Goal: Task Accomplishment & Management: Manage account settings

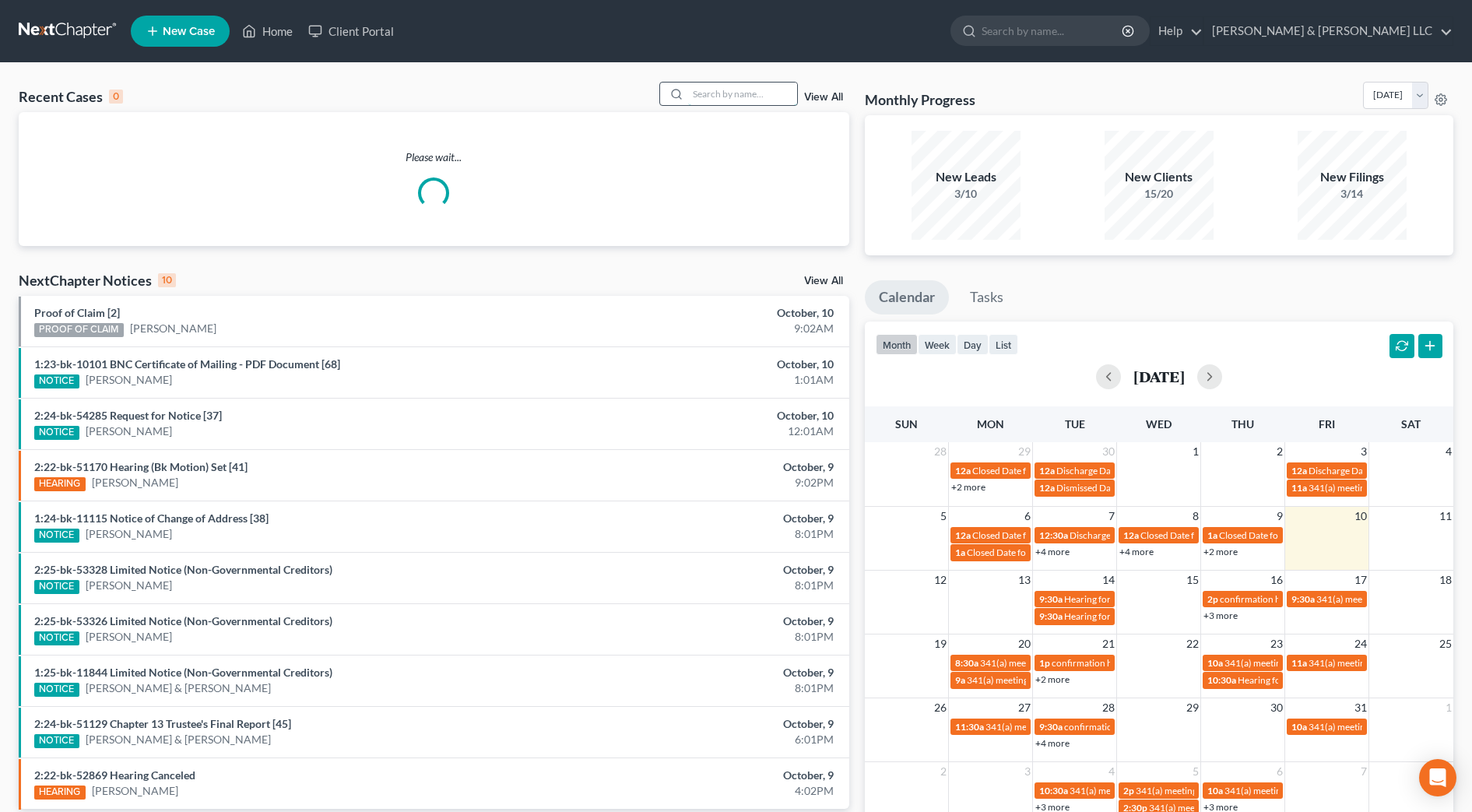
click at [719, 96] on input "search" at bounding box center [743, 94] width 109 height 22
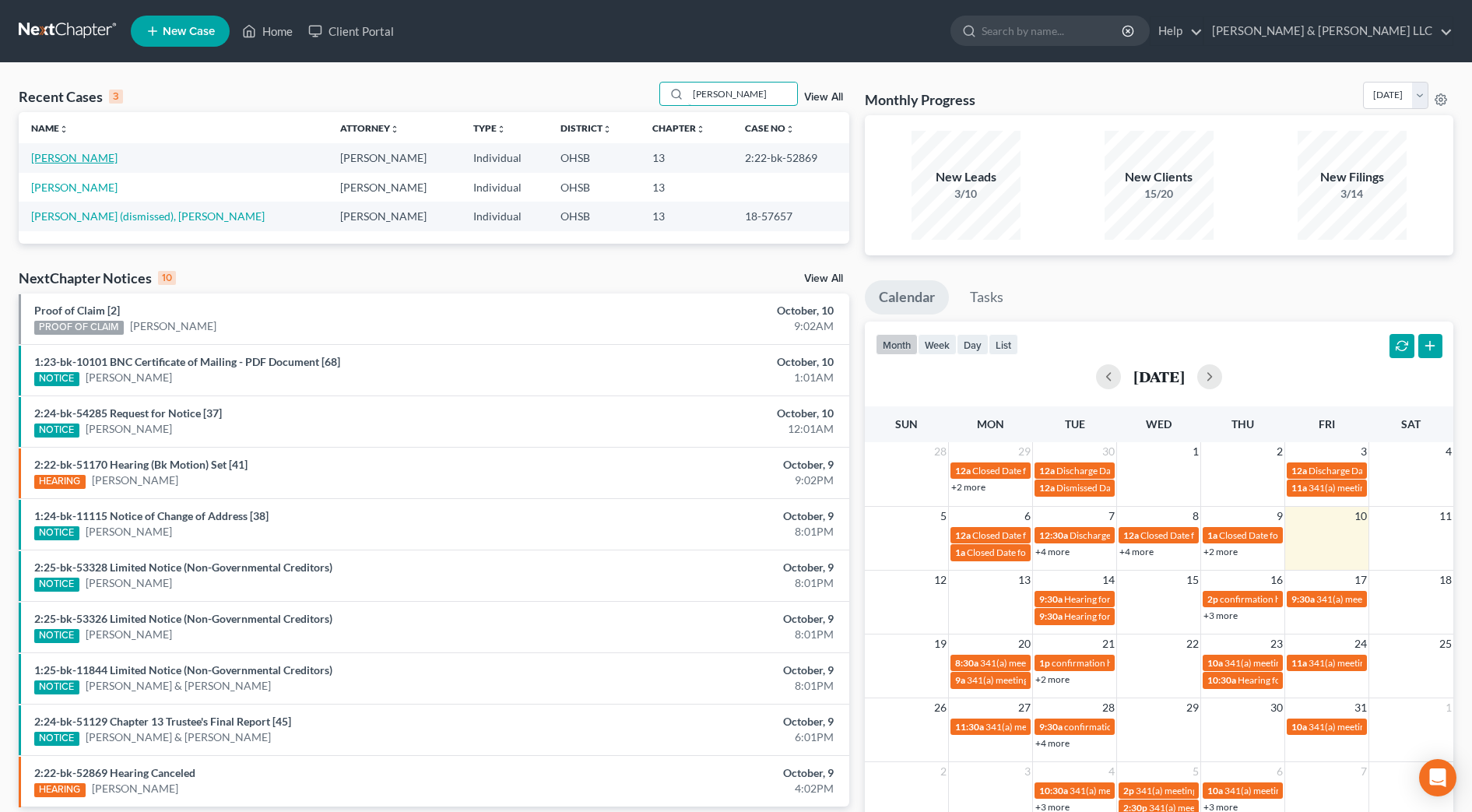
type input "[PERSON_NAME]"
click at [70, 159] on link "[PERSON_NAME]" at bounding box center [74, 158] width 87 height 14
select select "1"
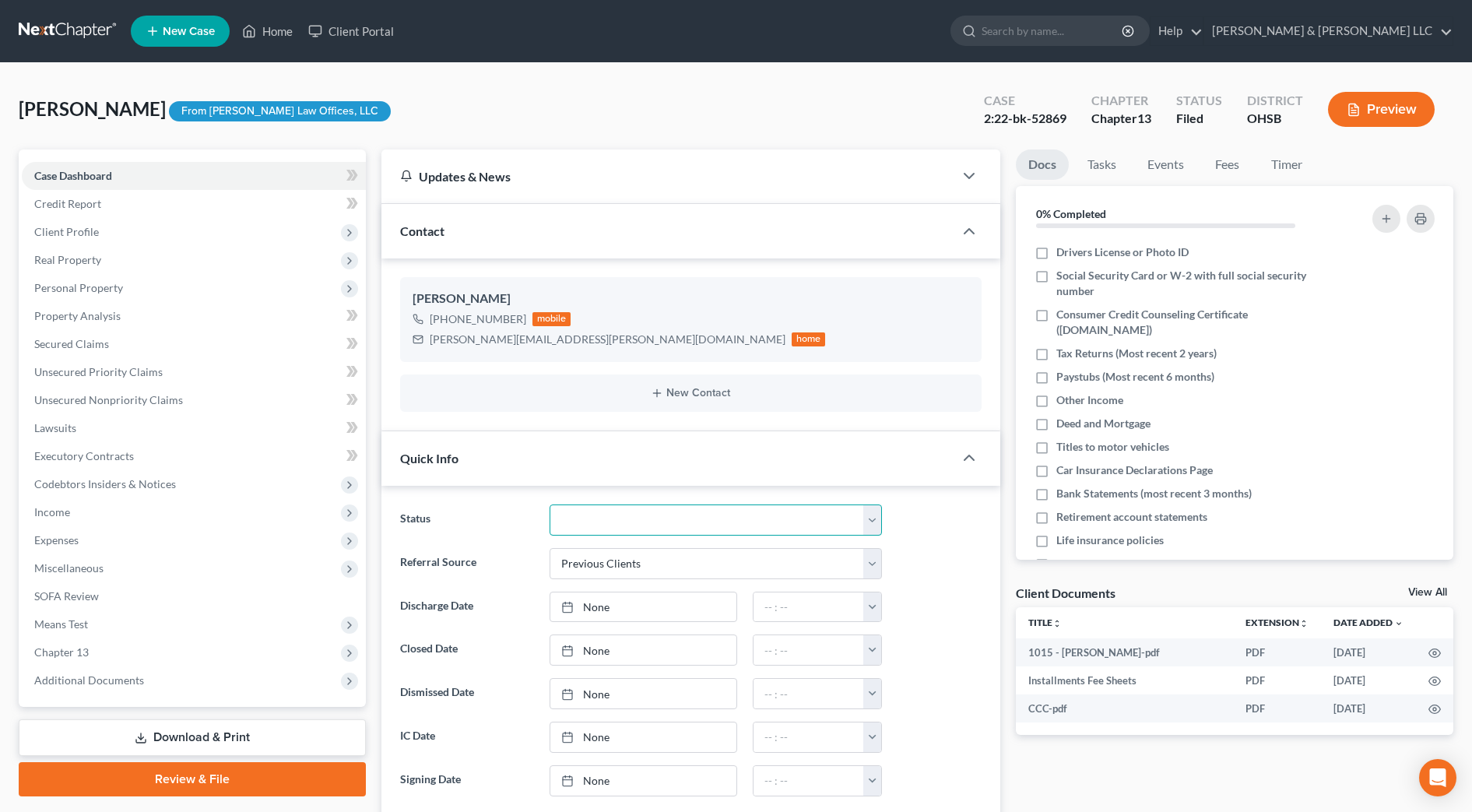
click at [620, 512] on select "Closed Discharged Dismissed Filed In Progress Lead Lost Lead Ready to File Reta…" at bounding box center [716, 520] width 332 height 31
select select "2"
click at [550, 504] on select "Closed Discharged Dismissed Filed In Progress Lead Lost Lead Ready to File Reta…" at bounding box center [716, 520] width 332 height 31
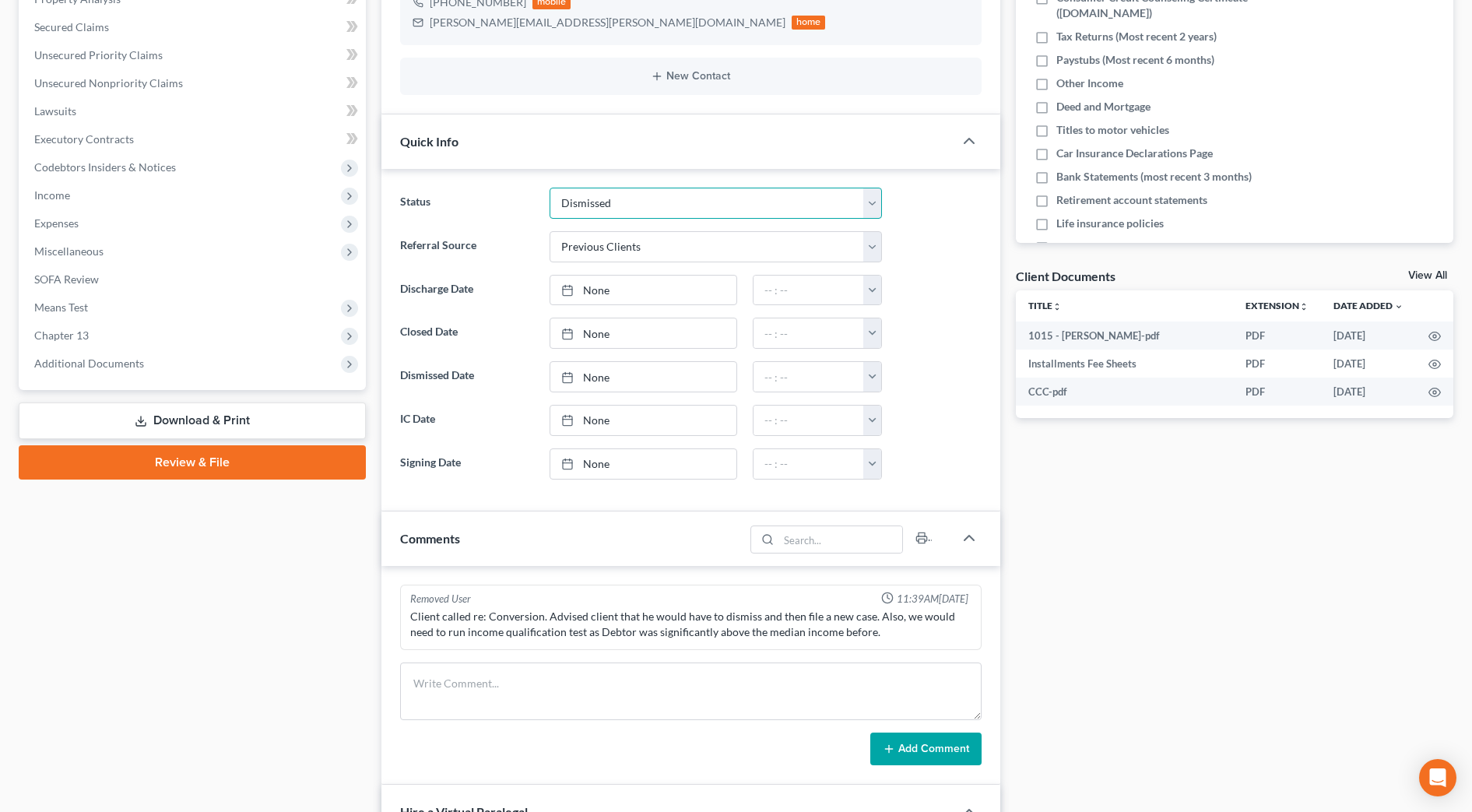
scroll to position [389, 0]
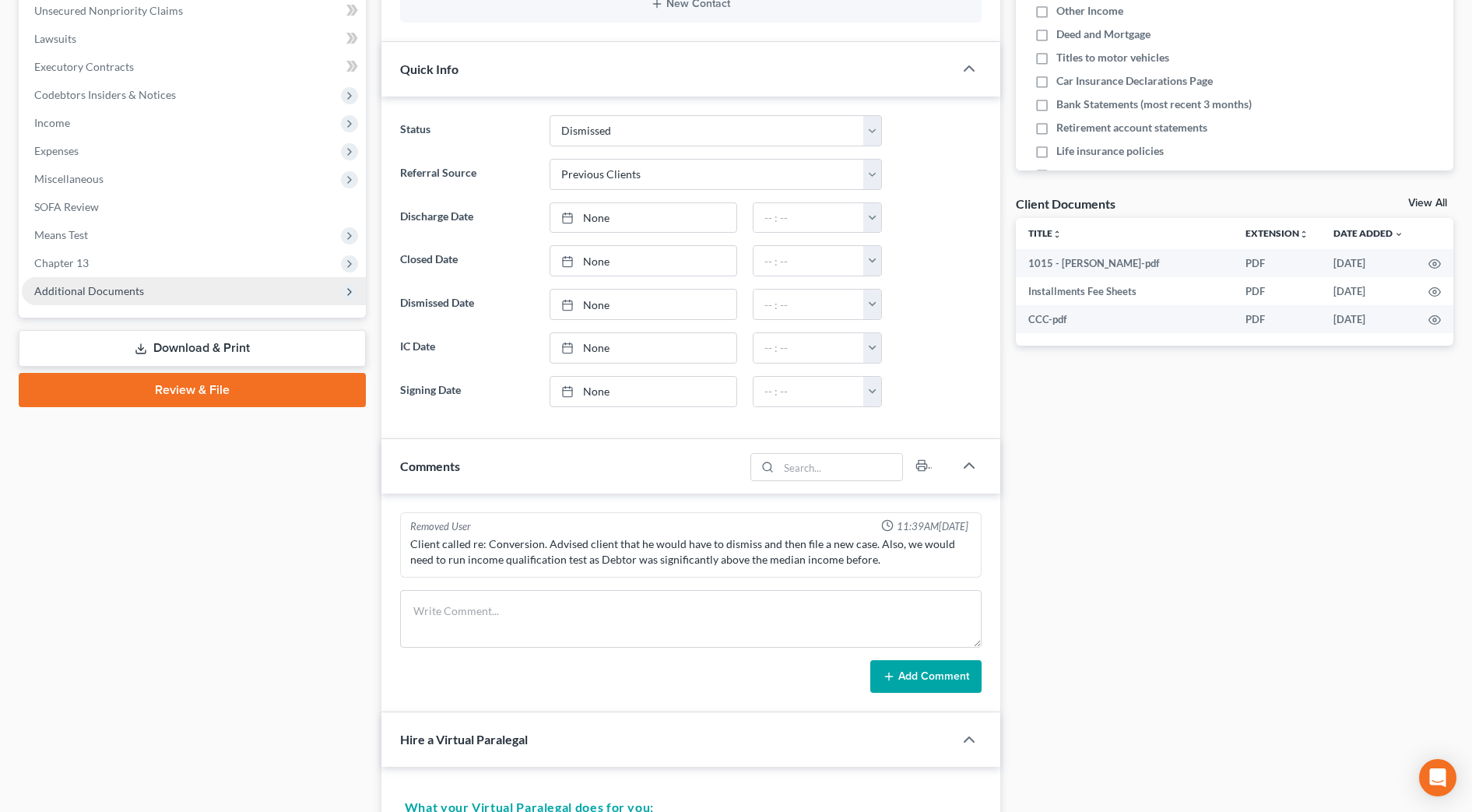
click at [196, 299] on span "Additional Documents" at bounding box center [193, 290] width 344 height 28
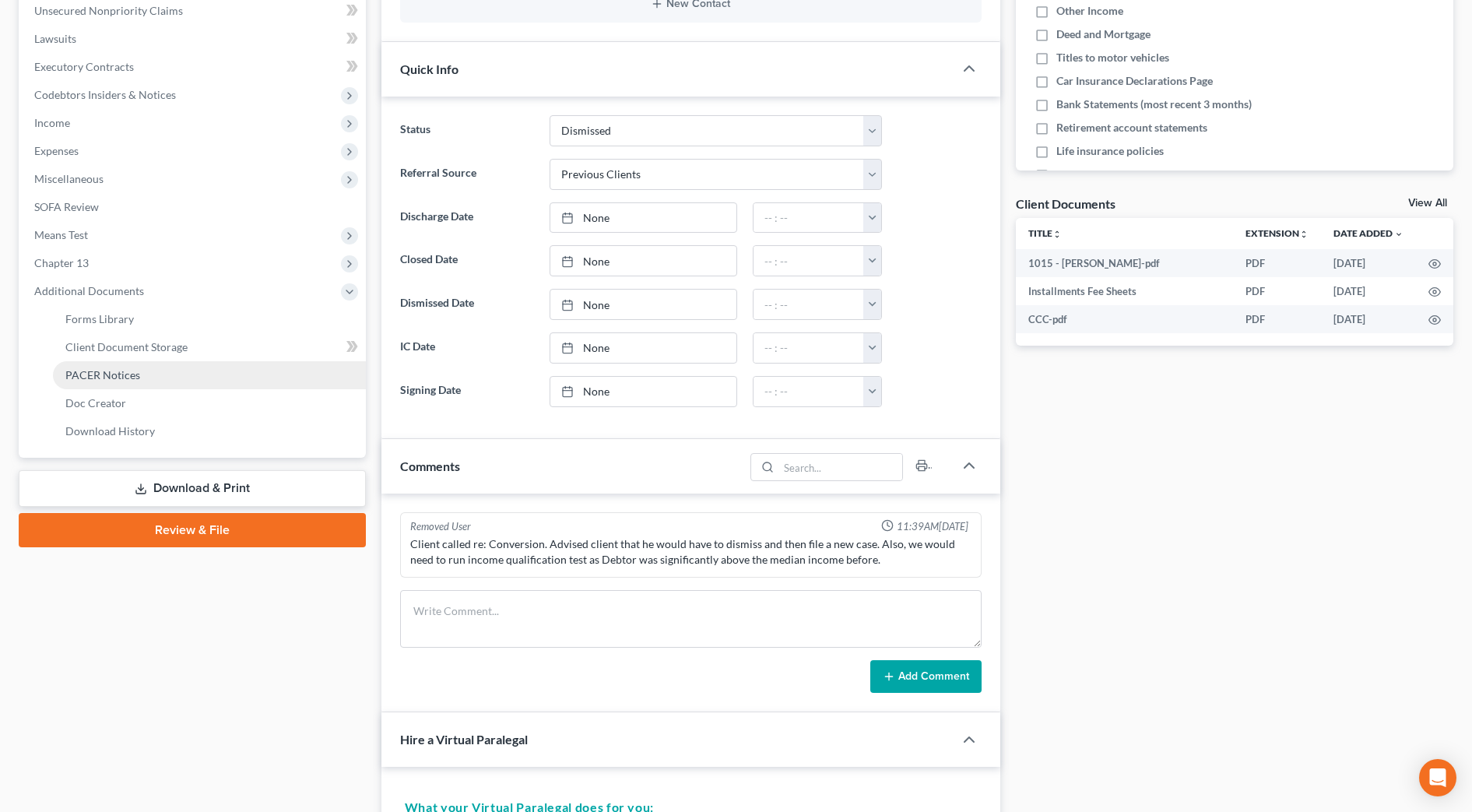
click at [201, 376] on link "PACER Notices" at bounding box center [209, 374] width 313 height 28
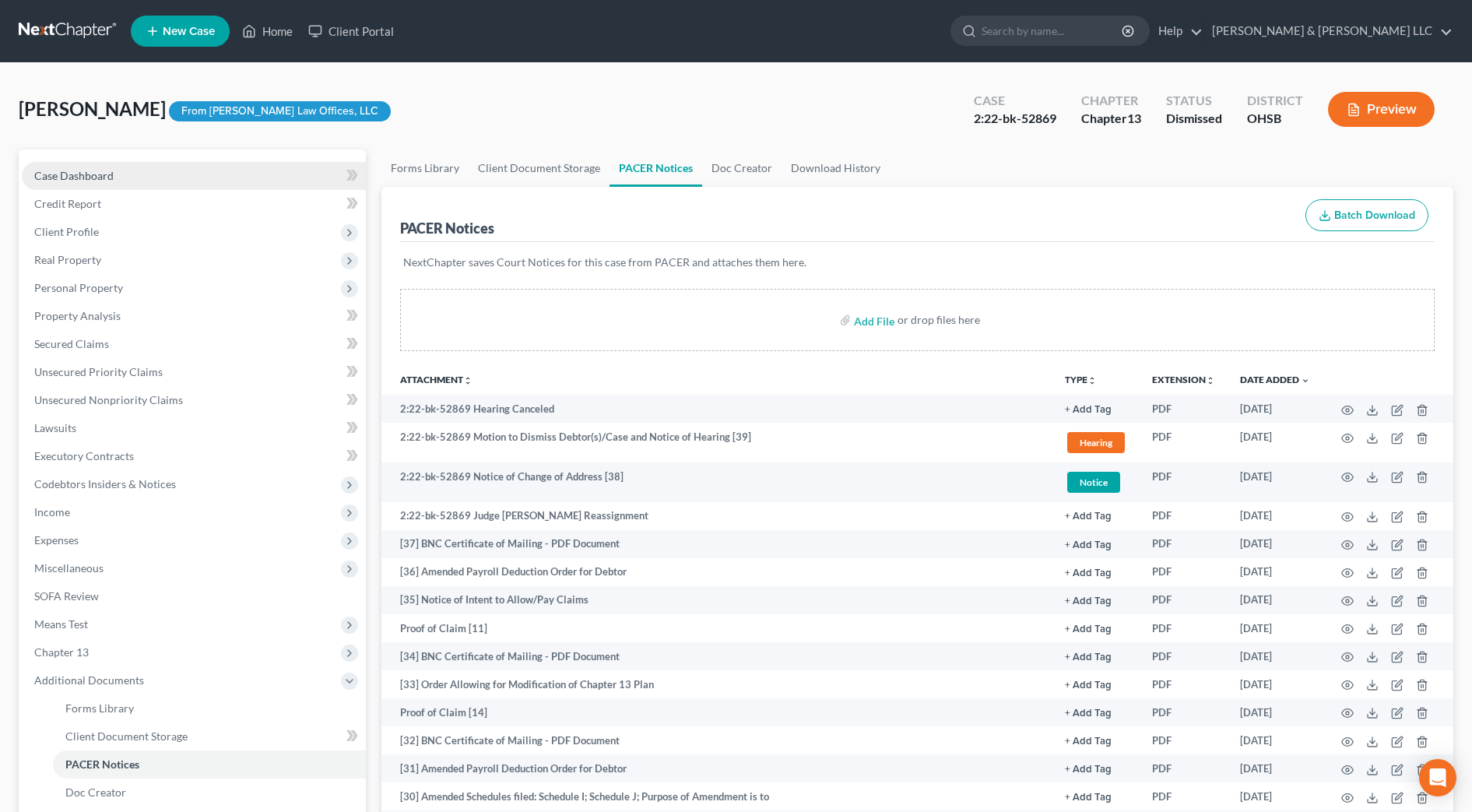
click at [67, 179] on span "Case Dashboard" at bounding box center [73, 175] width 79 height 14
select select "1"
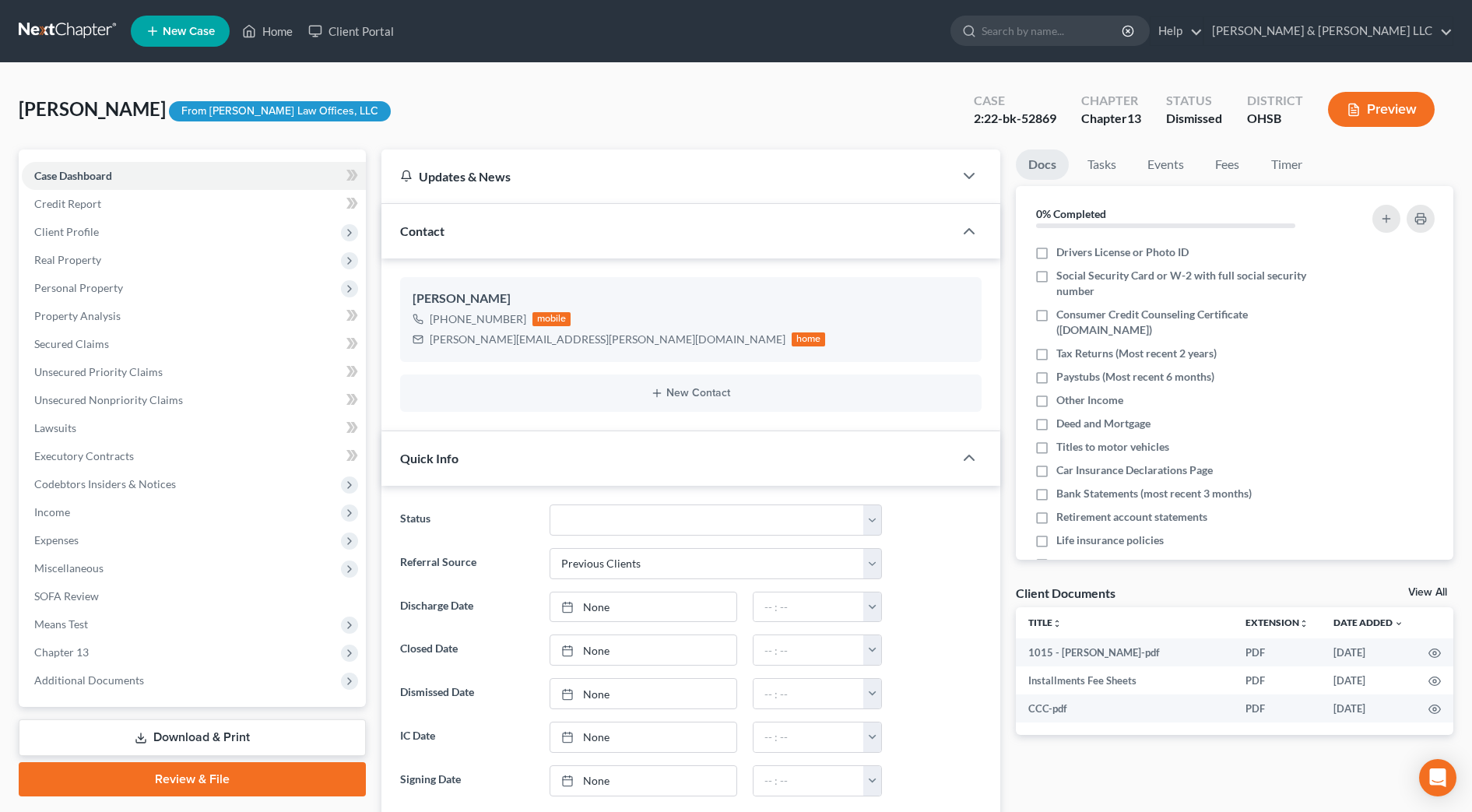
scroll to position [97, 0]
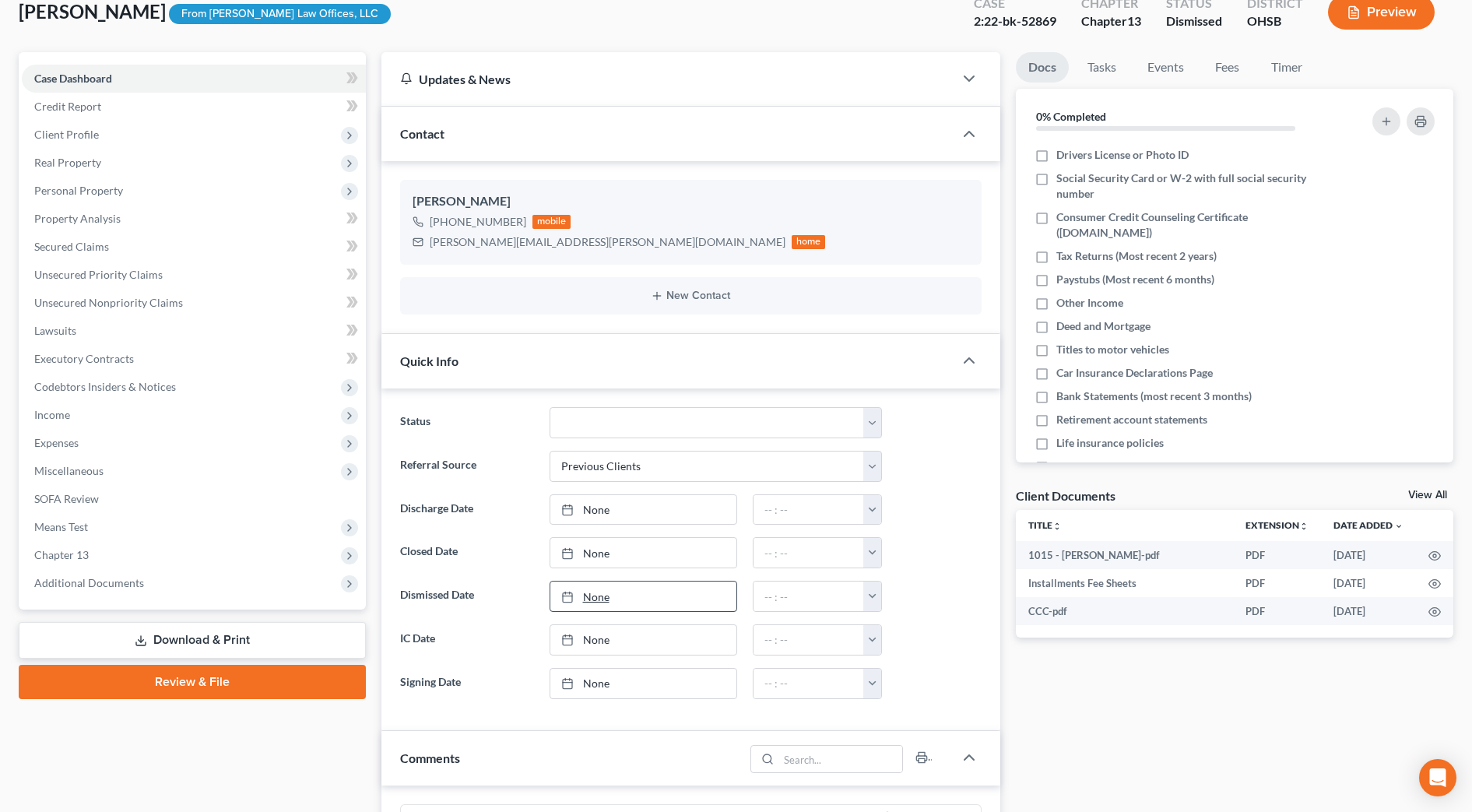
type input "[DATE]"
click at [639, 598] on link "None" at bounding box center [642, 596] width 186 height 29
click at [877, 598] on button "button" at bounding box center [872, 596] width 18 height 29
click at [878, 626] on link "12:00am" at bounding box center [906, 630] width 87 height 26
type input "12:00am"
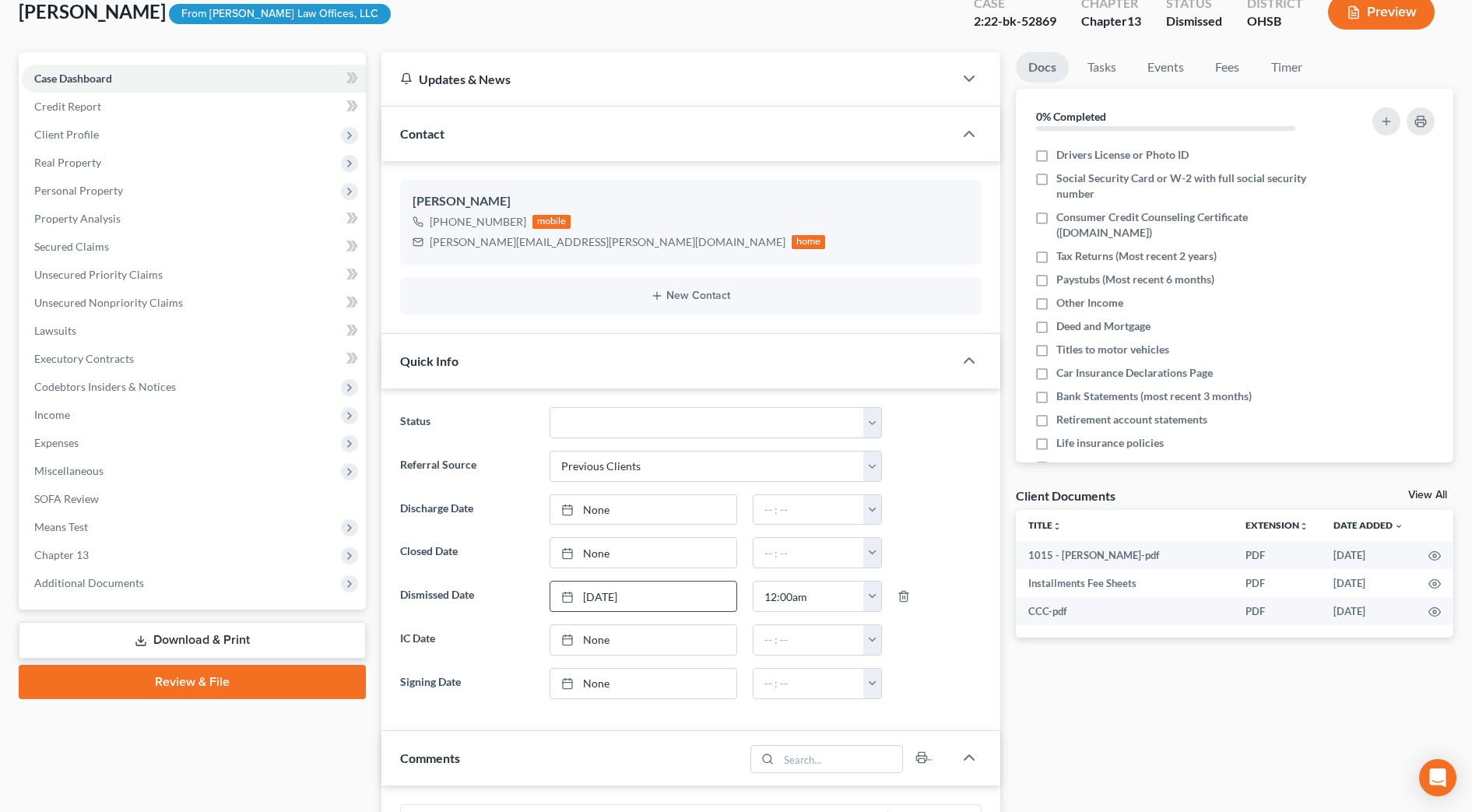
scroll to position [0, 0]
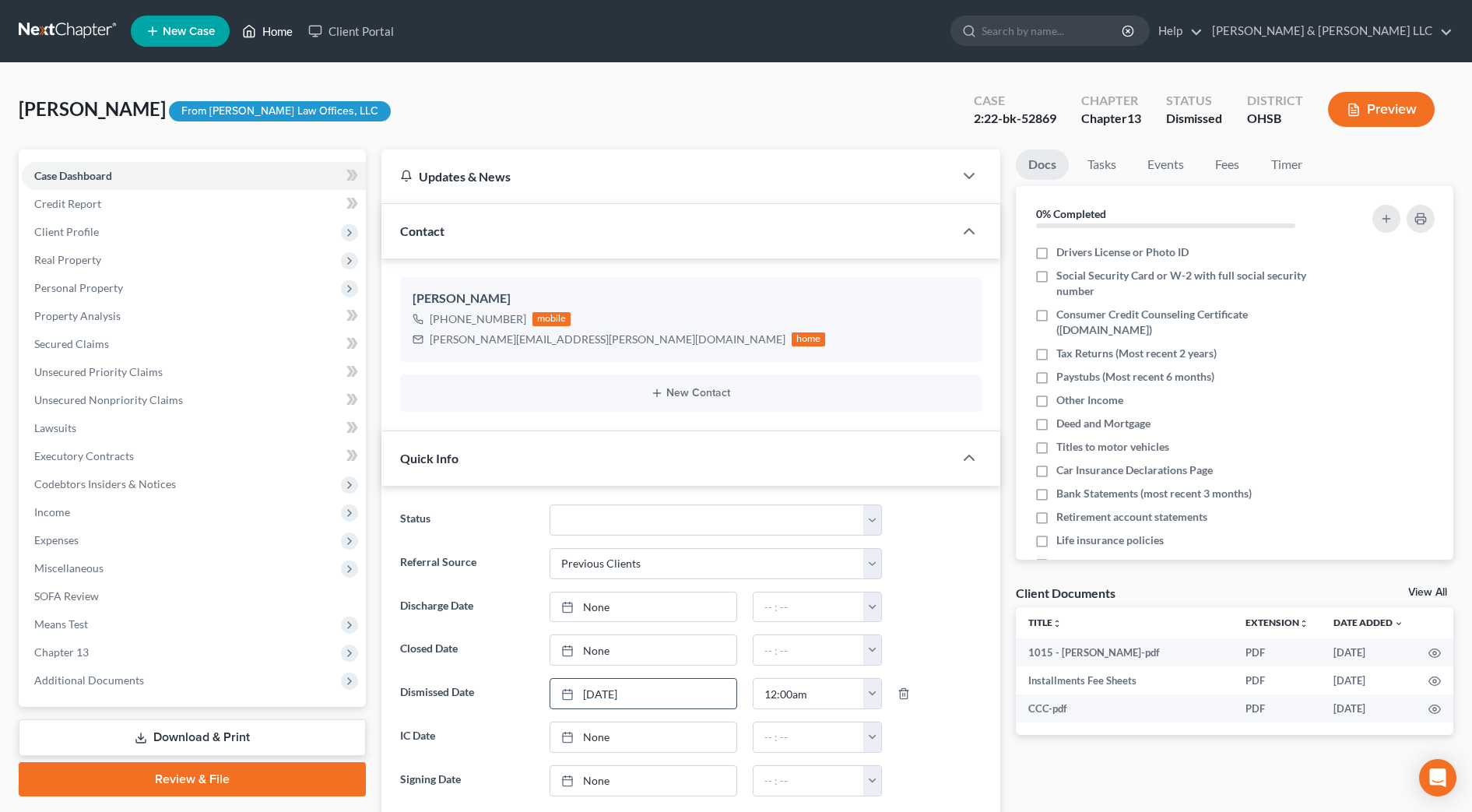
click at [268, 40] on link "Home" at bounding box center [267, 31] width 66 height 28
